Goal: Find specific page/section

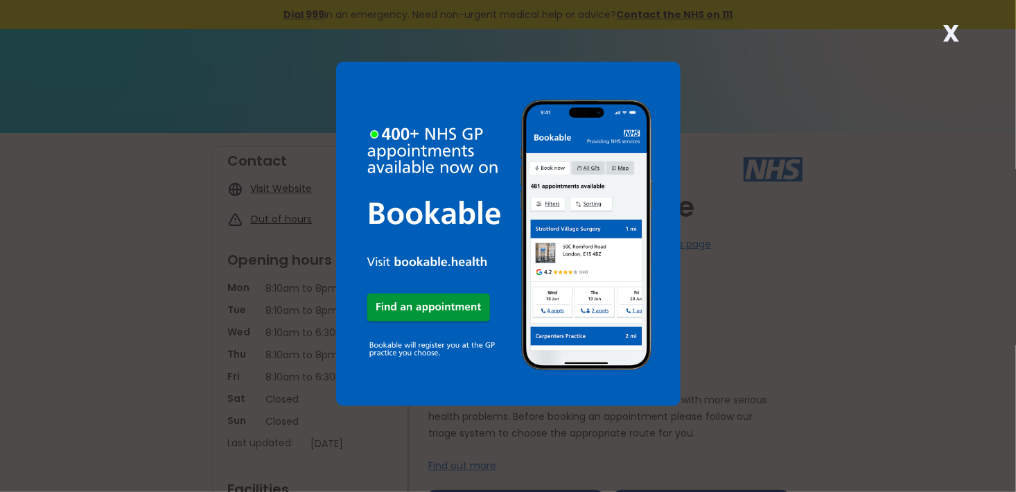
click at [435, 301] on img at bounding box center [508, 234] width 345 height 345
click at [699, 53] on div "X" at bounding box center [508, 246] width 1016 height 492
click at [711, 326] on div "X" at bounding box center [508, 246] width 1016 height 492
click at [446, 360] on img at bounding box center [508, 234] width 345 height 345
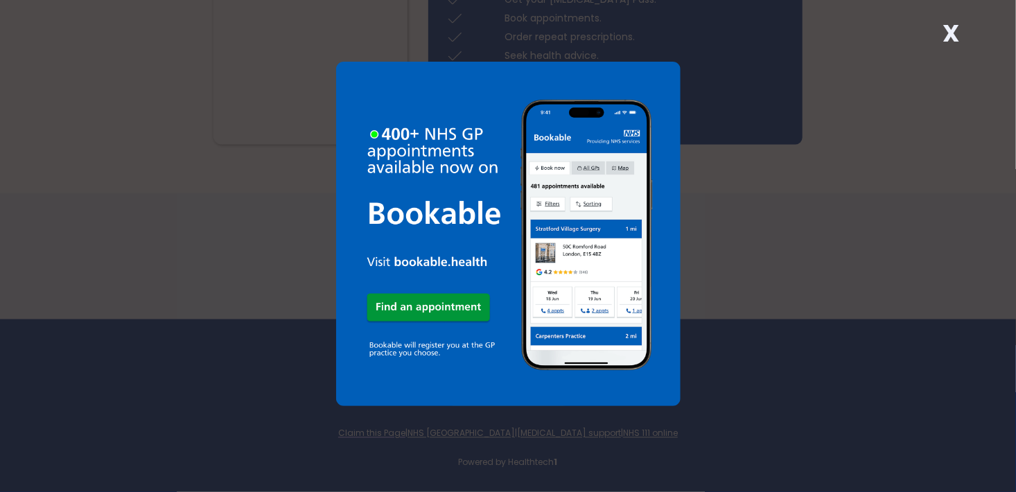
scroll to position [1028, 0]
click at [955, 29] on strong "X" at bounding box center [951, 33] width 17 height 33
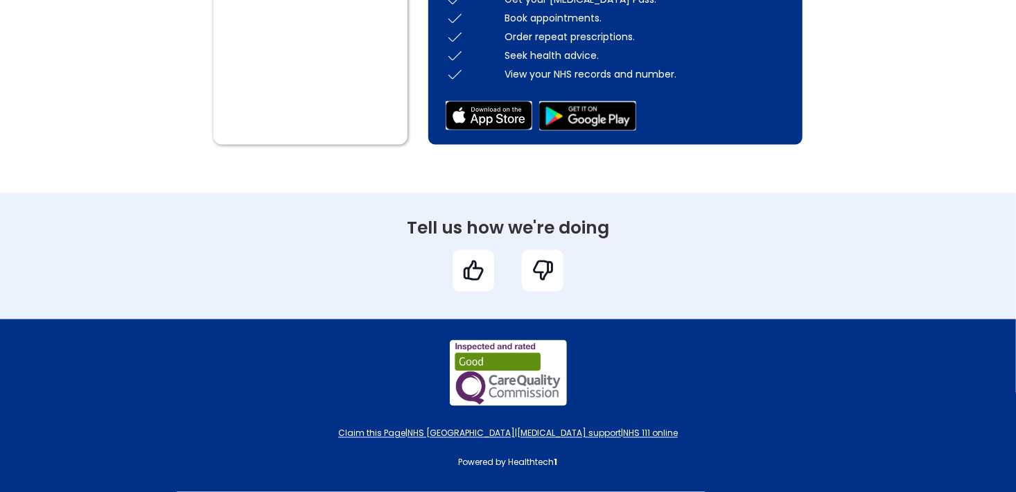
click at [605, 71] on div "View your NHS records and number." at bounding box center [645, 74] width 281 height 14
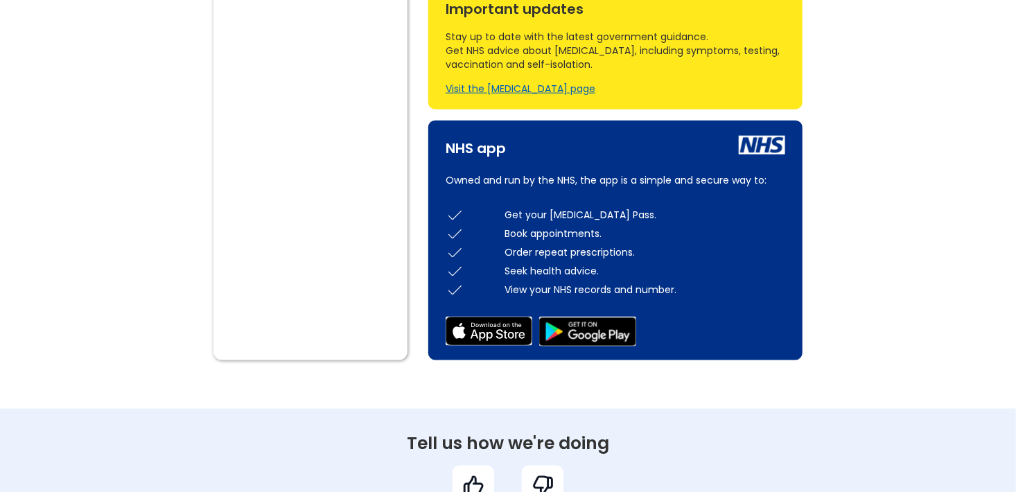
scroll to position [801, 0]
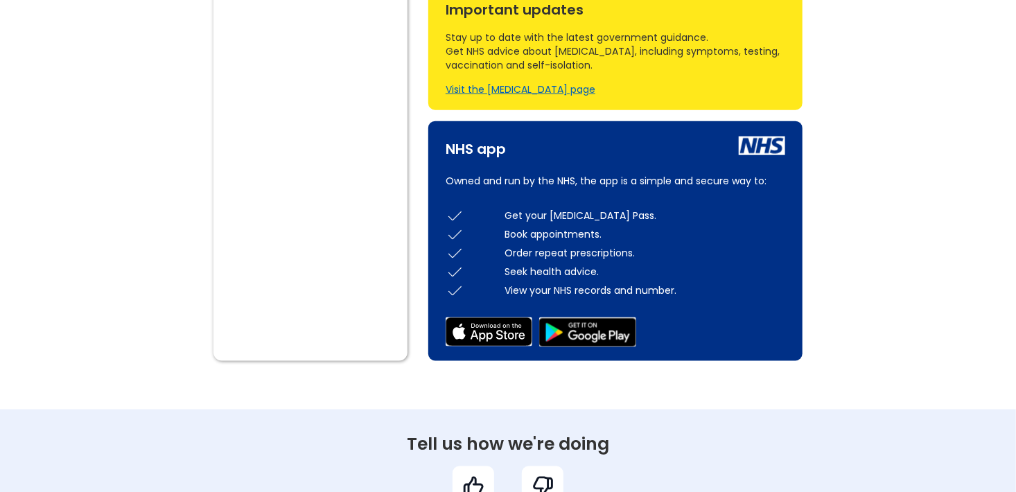
click at [458, 300] on img at bounding box center [455, 290] width 19 height 19
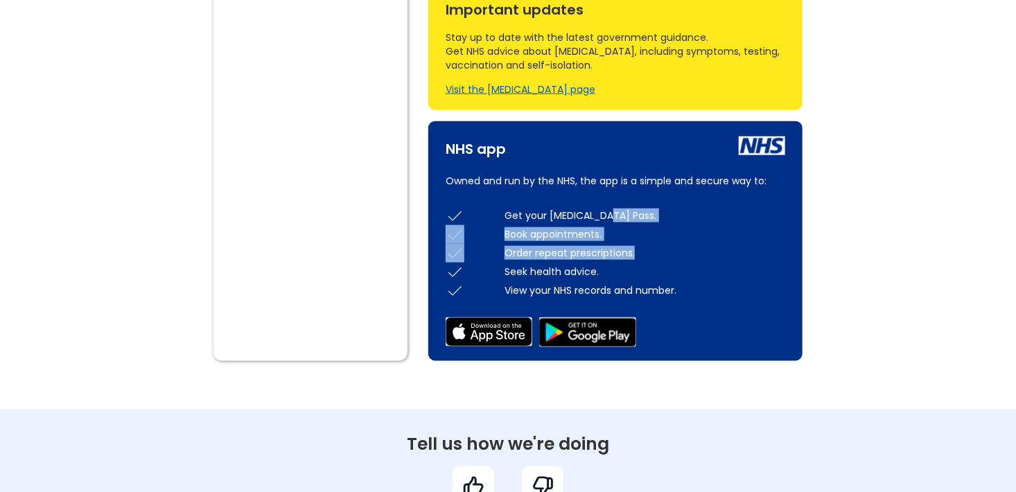
drag, startPoint x: 851, startPoint y: 265, endPoint x: 896, endPoint y: 232, distance: 56.0
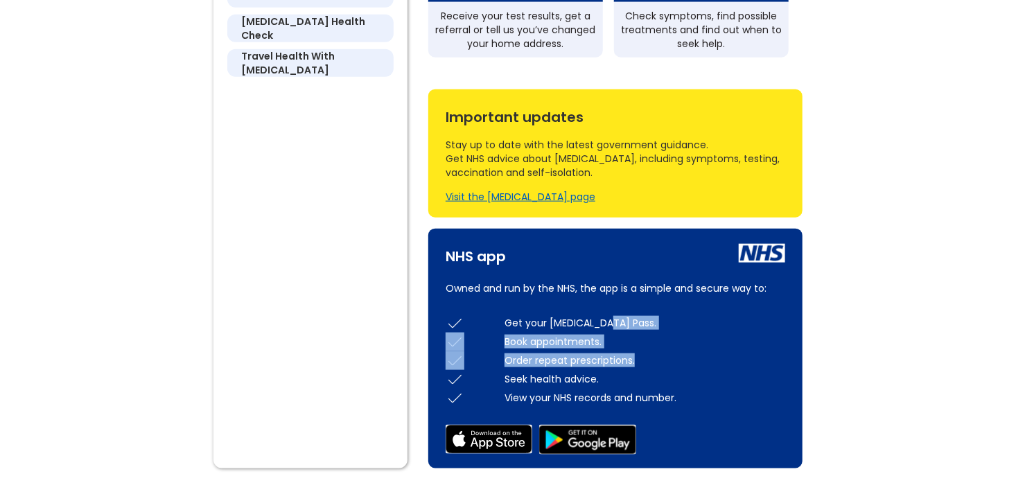
scroll to position [695, 0]
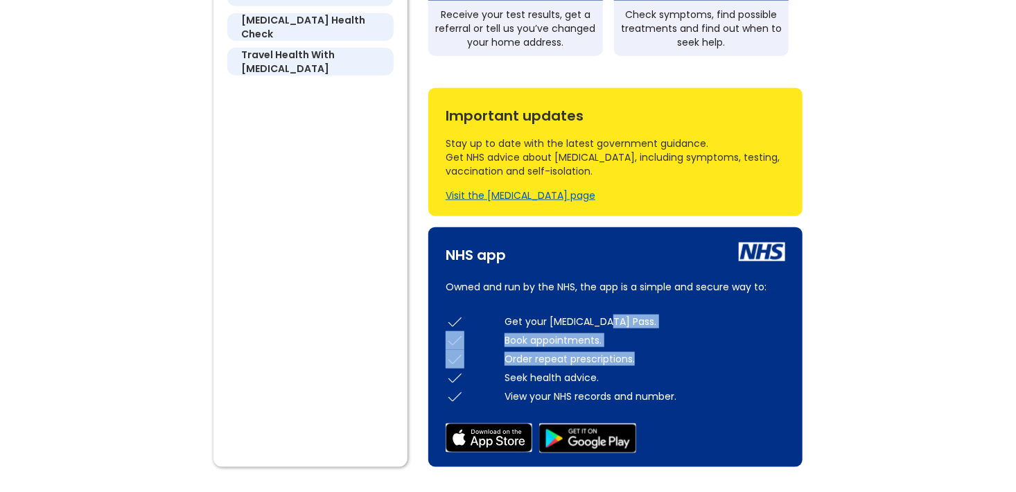
click at [451, 385] on img at bounding box center [455, 378] width 19 height 19
click at [453, 326] on img at bounding box center [455, 322] width 19 height 19
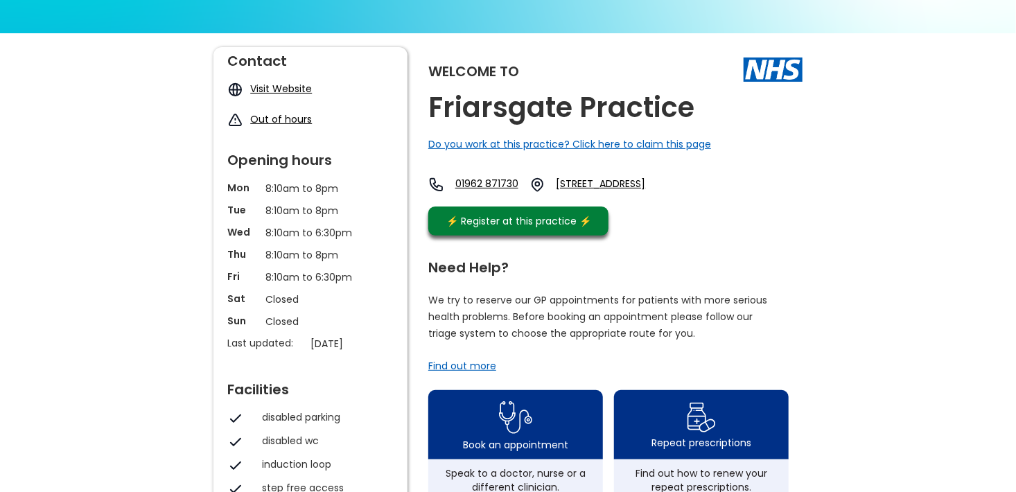
scroll to position [0, 0]
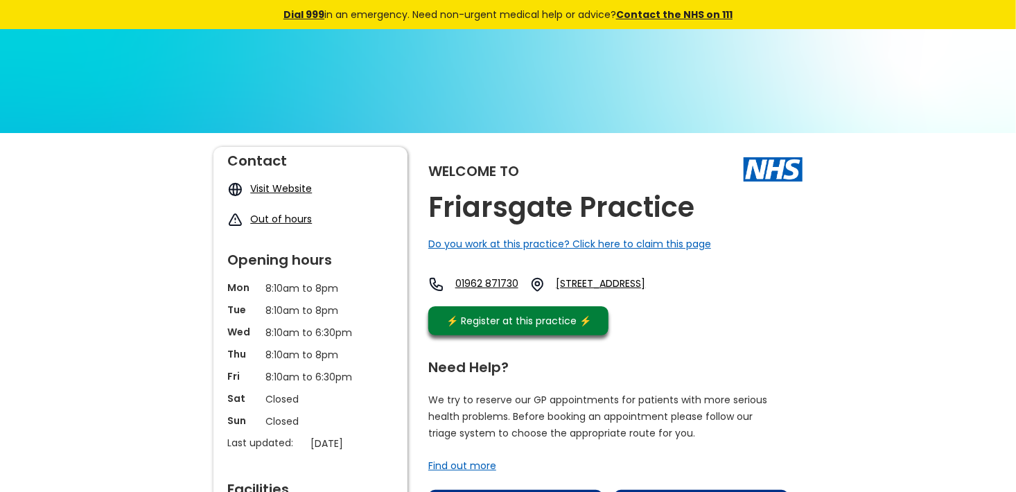
click at [887, 67] on img at bounding box center [508, 315] width 1016 height 572
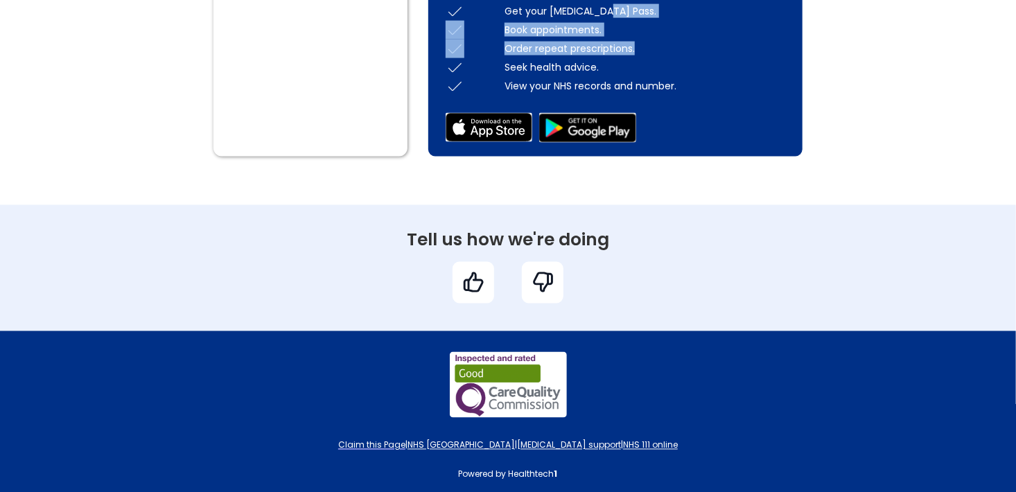
scroll to position [1028, 0]
